Goal: Information Seeking & Learning: Learn about a topic

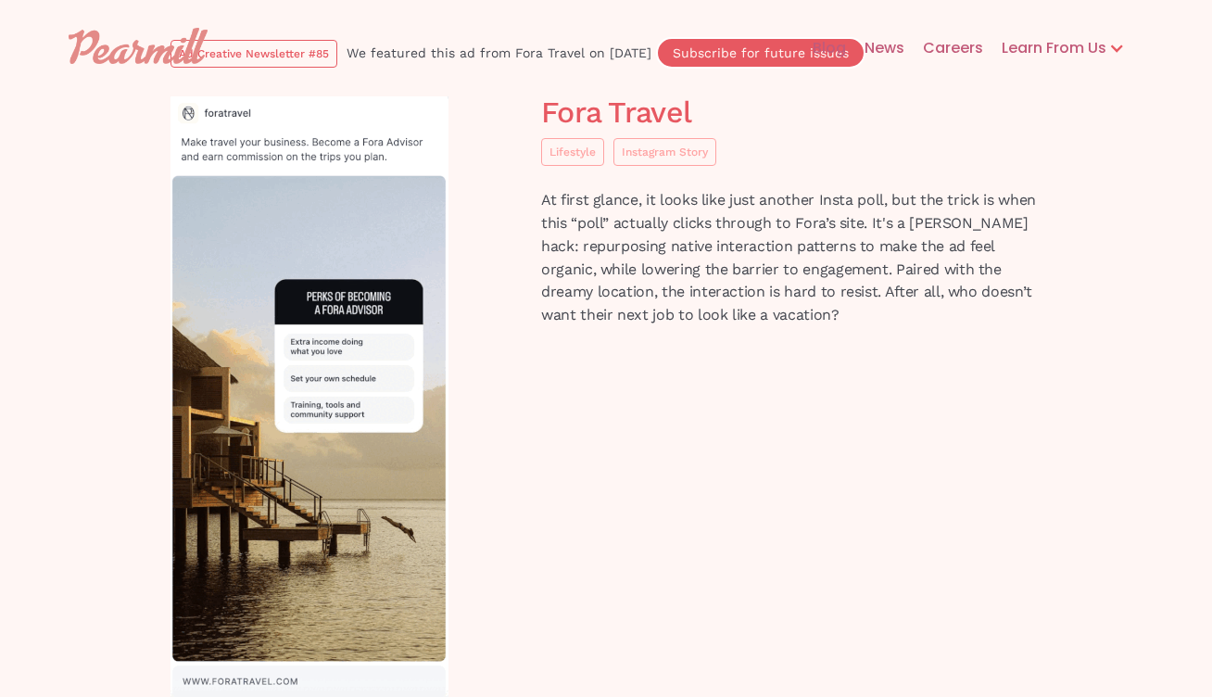
click at [508, 388] on div at bounding box center [346, 399] width 352 height 606
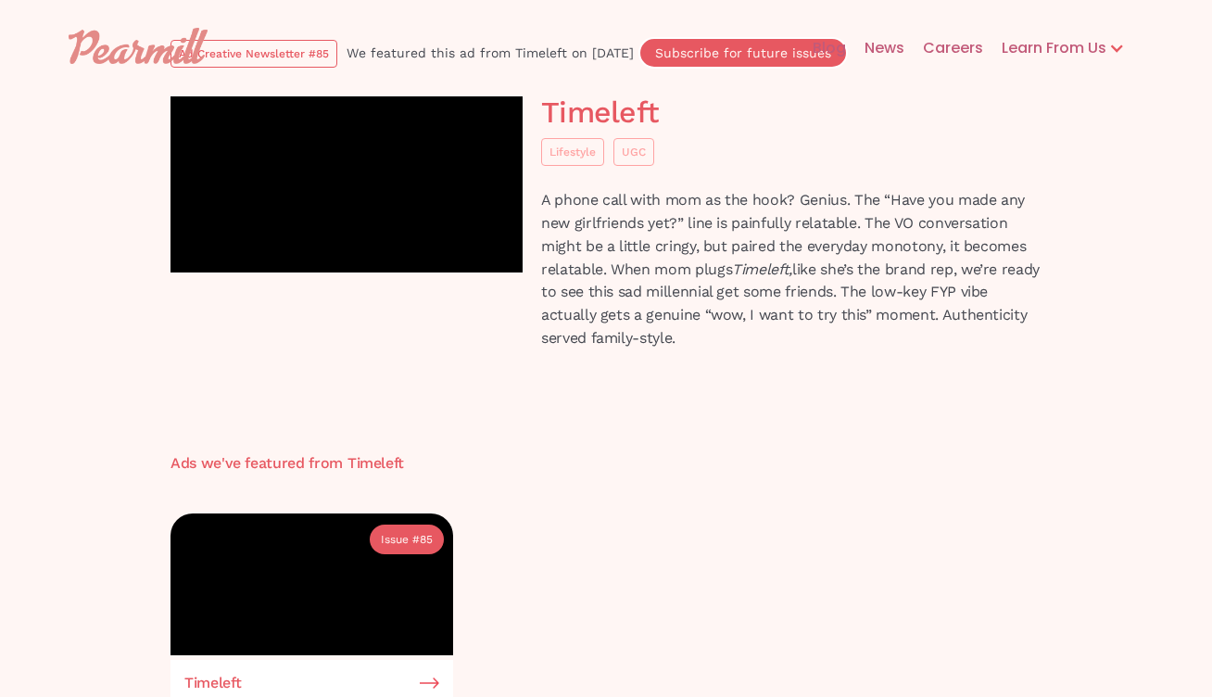
scroll to position [22, 0]
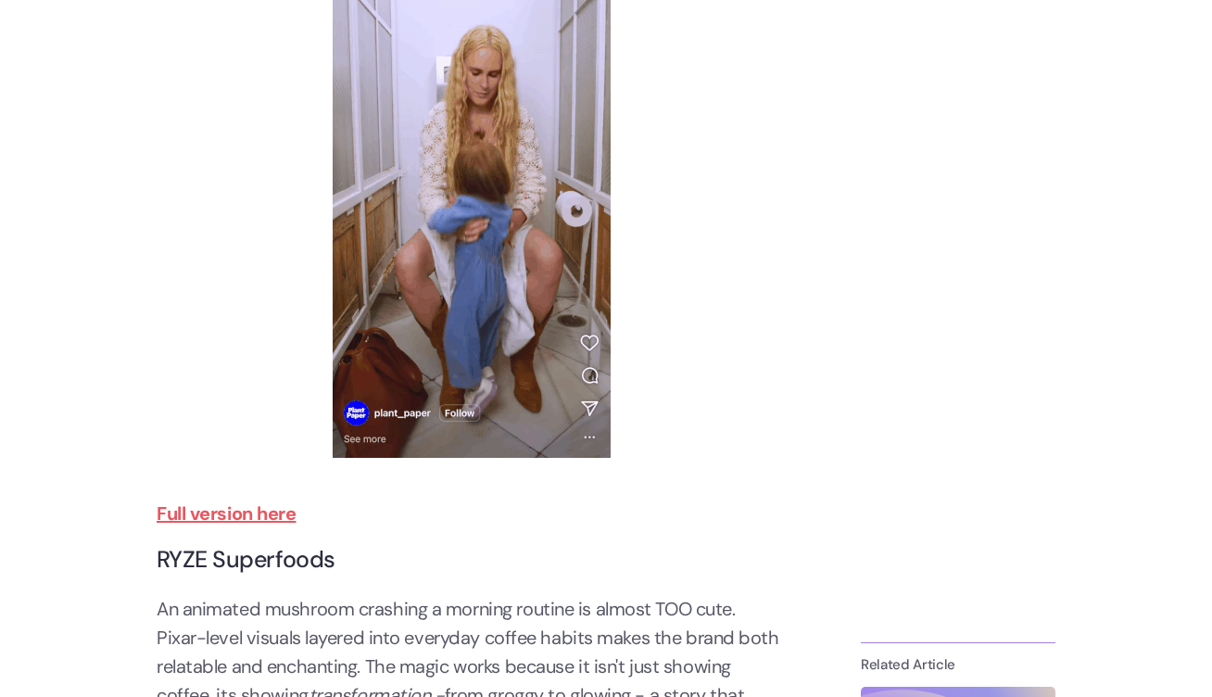
scroll to position [1763, 0]
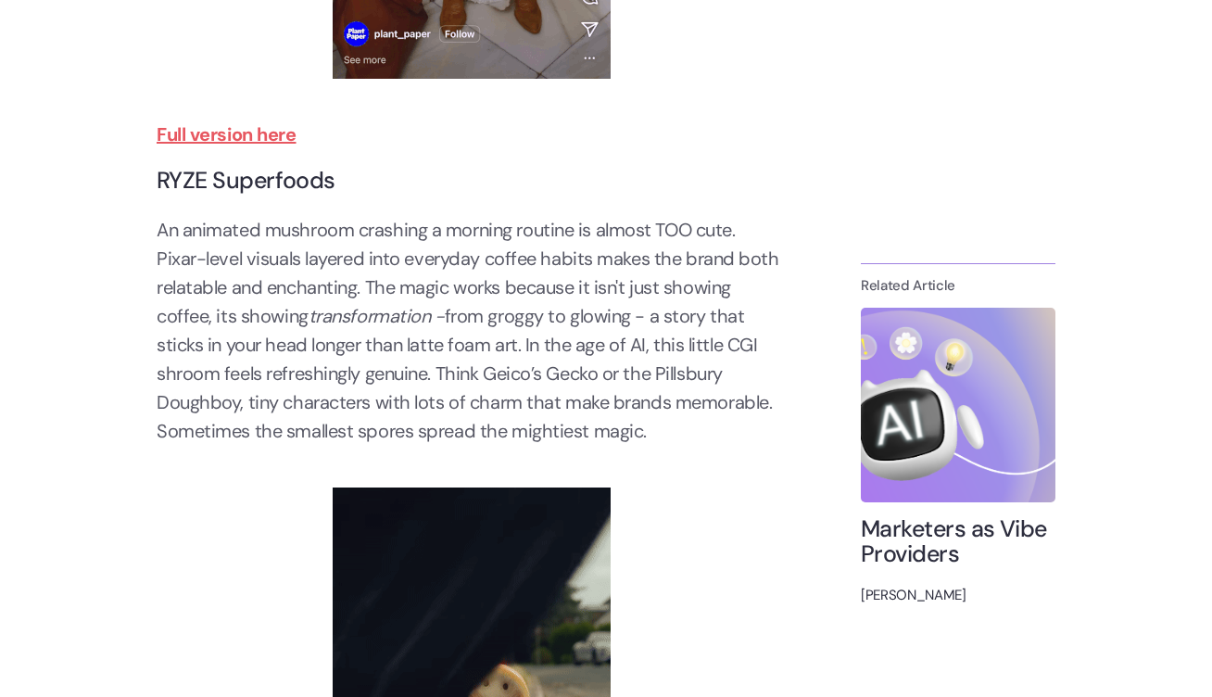
click at [238, 136] on strong "Full version here" at bounding box center [227, 134] width 140 height 24
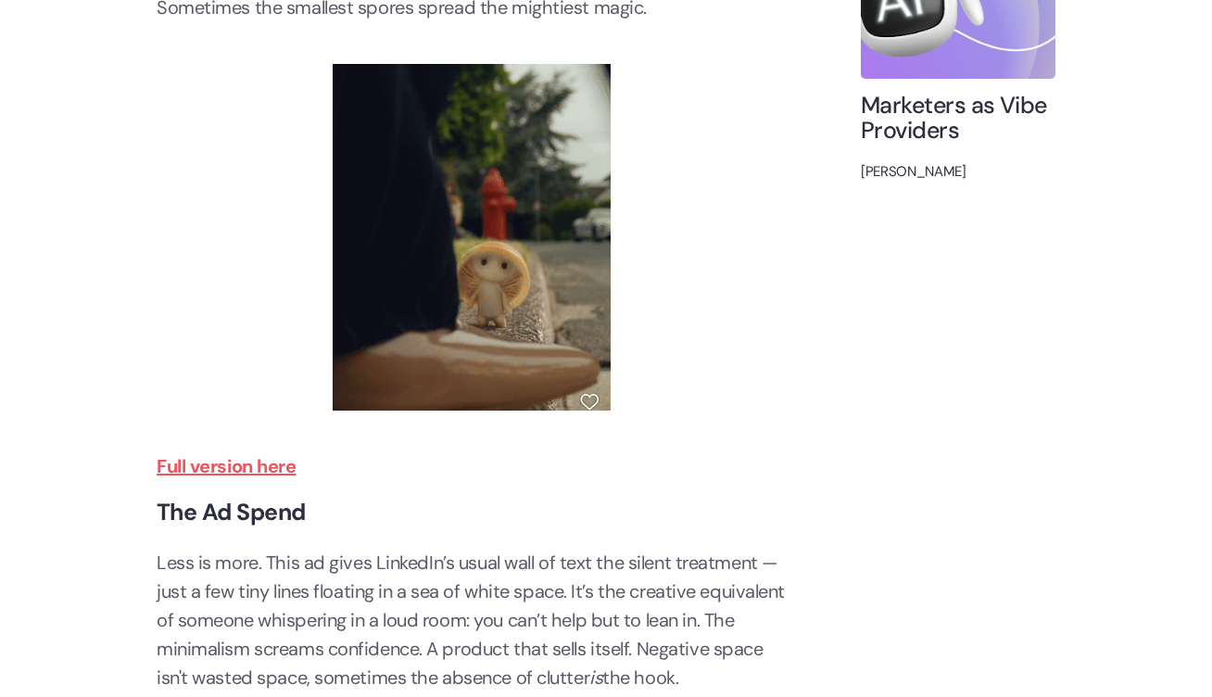
scroll to position [1448, 0]
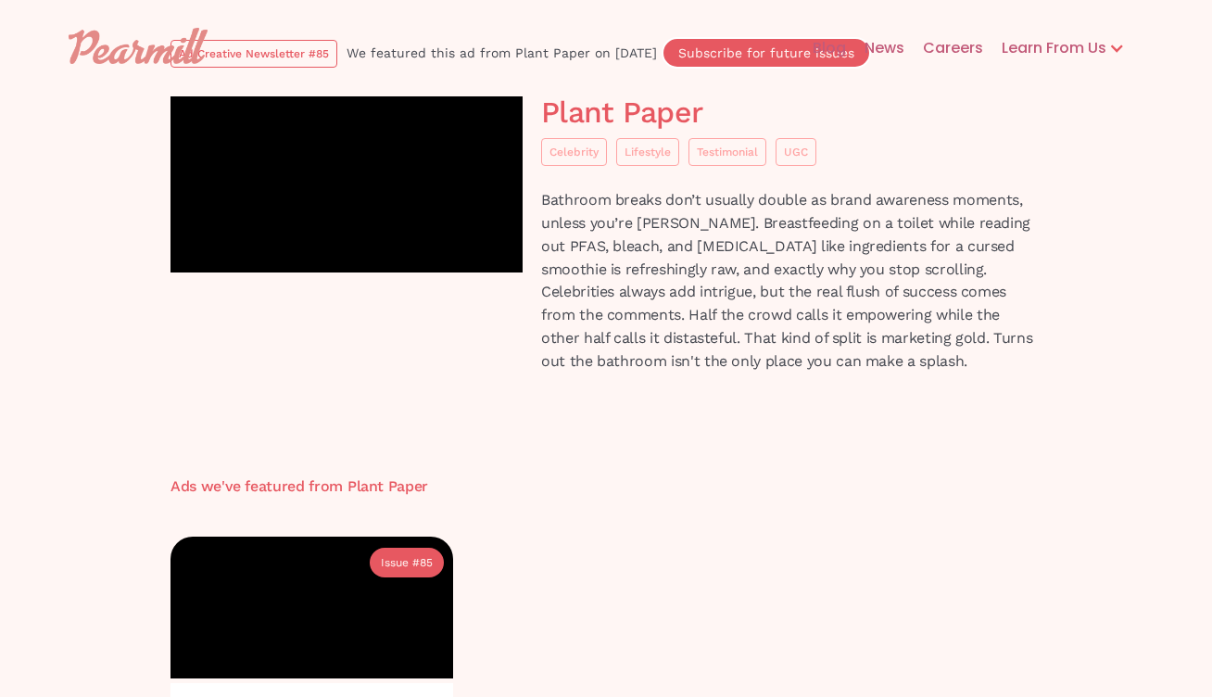
click at [616, 113] on h1 "Plant Paper" at bounding box center [791, 112] width 500 height 32
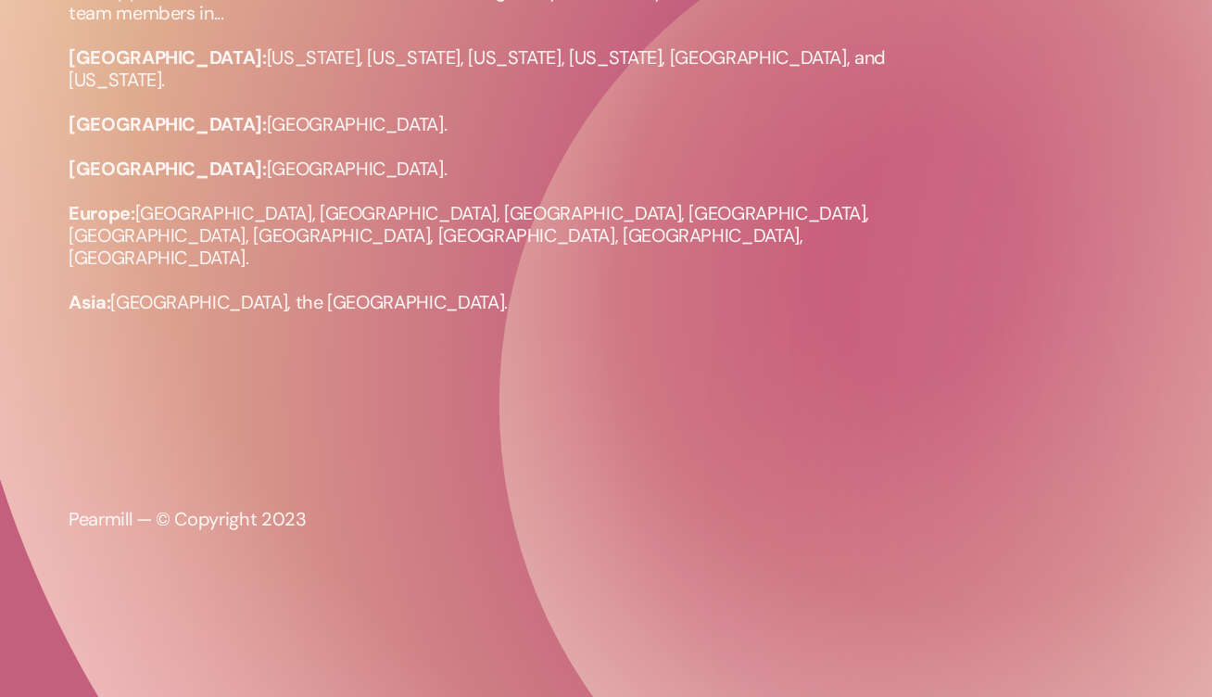
scroll to position [1054, 0]
